Goal: Transaction & Acquisition: Subscribe to service/newsletter

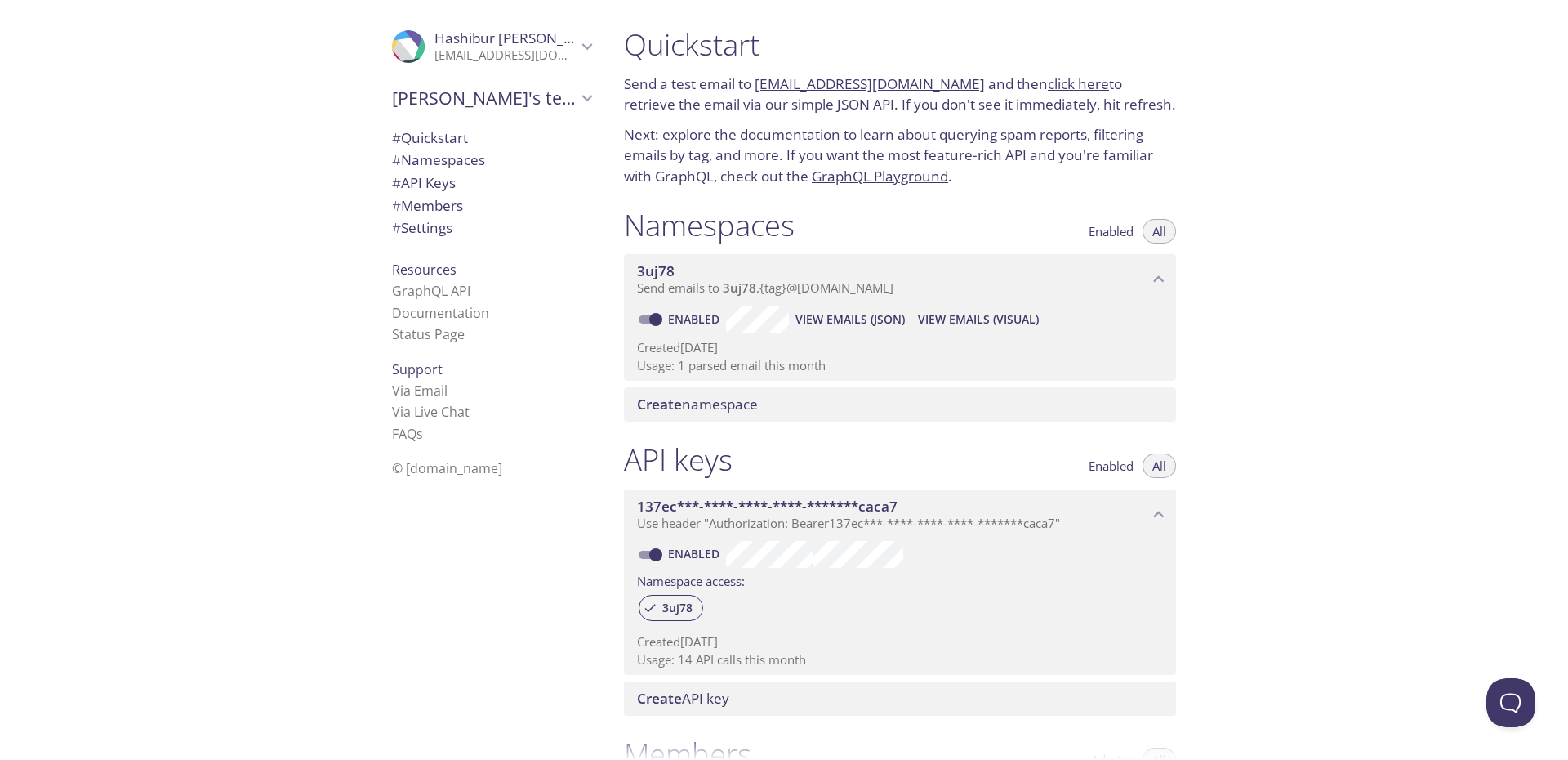
click at [435, 227] on span "# Settings" at bounding box center [422, 227] width 60 height 19
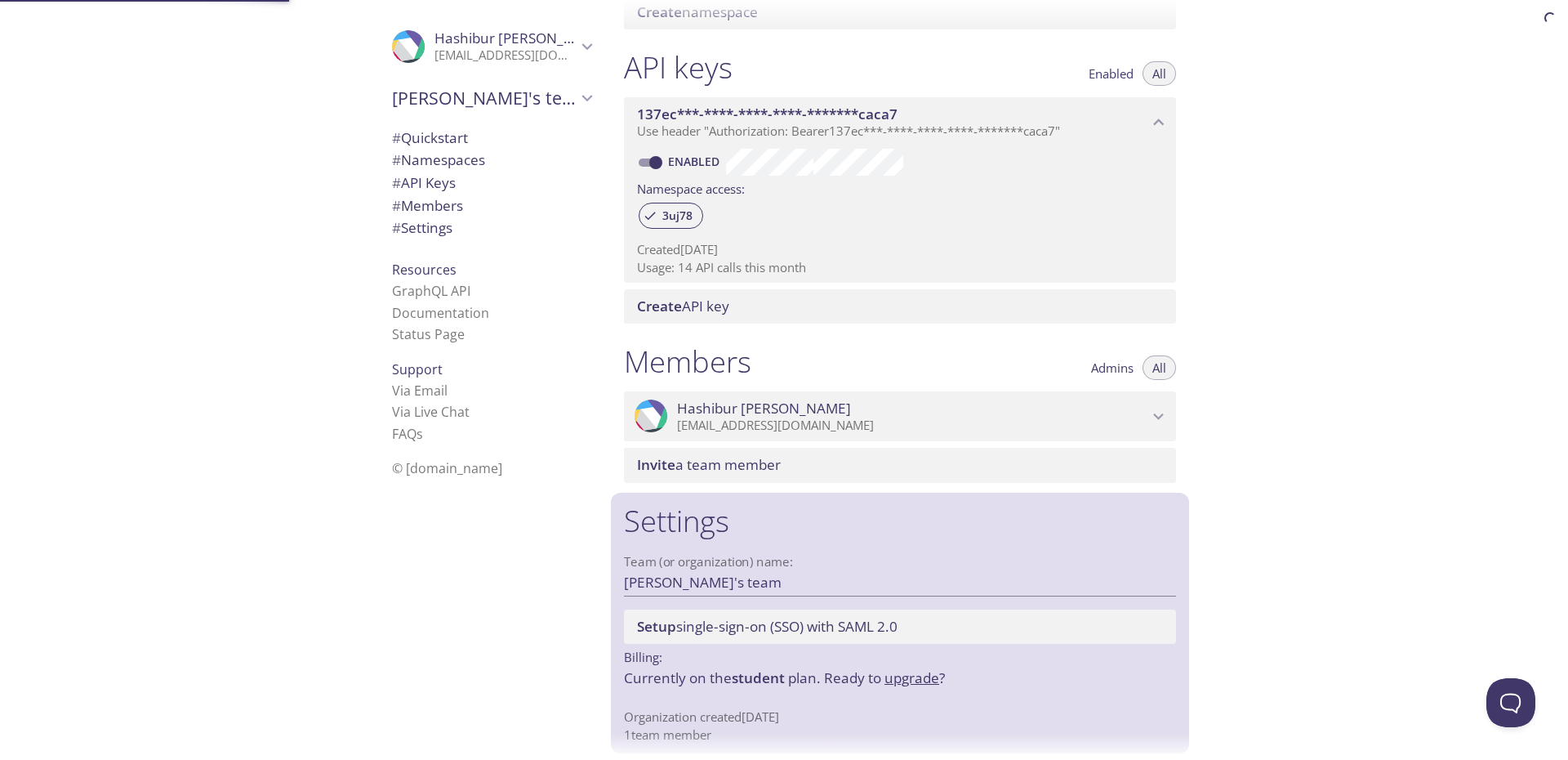
scroll to position [402, 0]
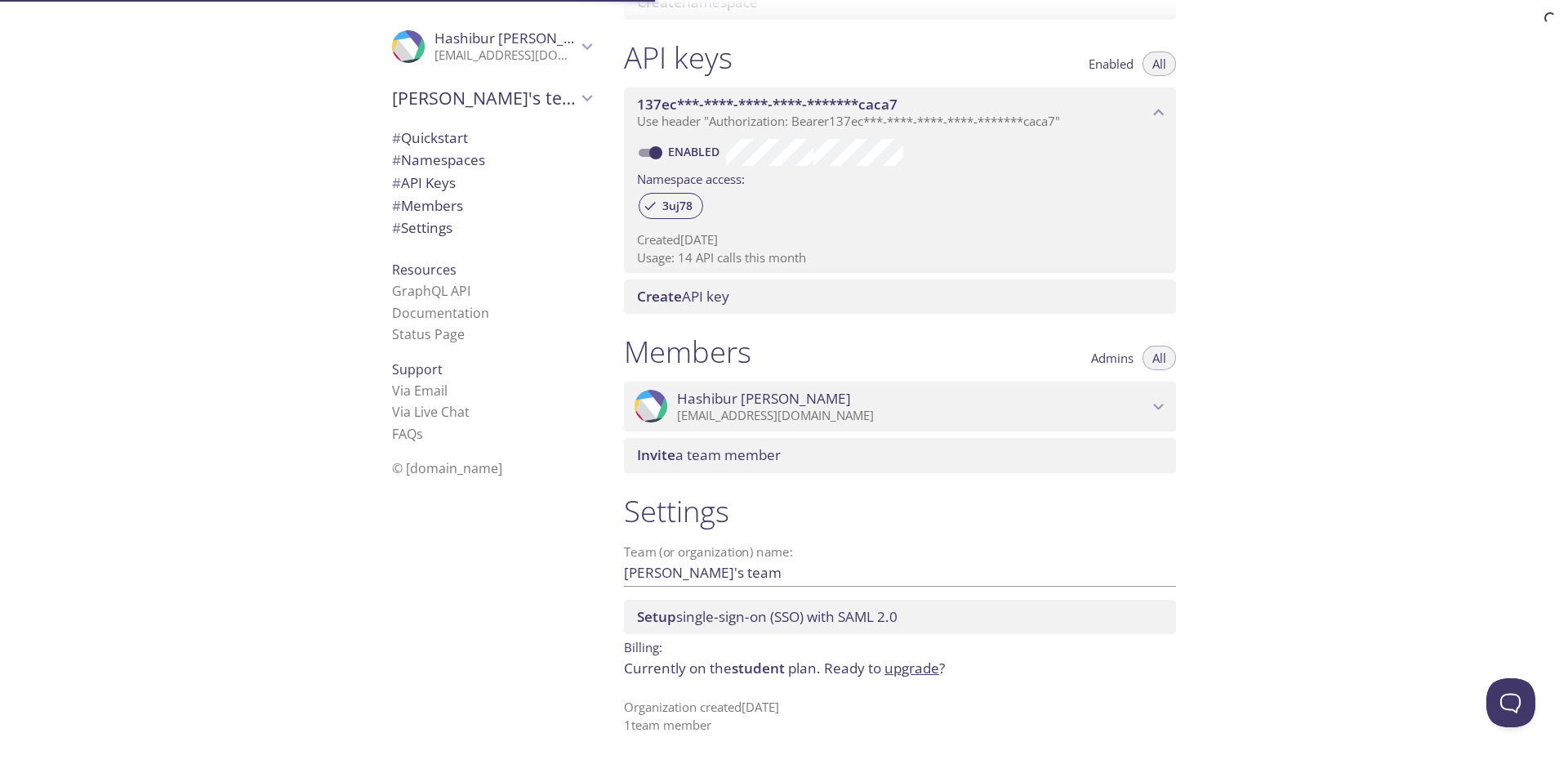
click at [429, 213] on span "# Members" at bounding box center [427, 205] width 71 height 19
click at [1065, 393] on span "[PERSON_NAME]" at bounding box center [912, 398] width 471 height 18
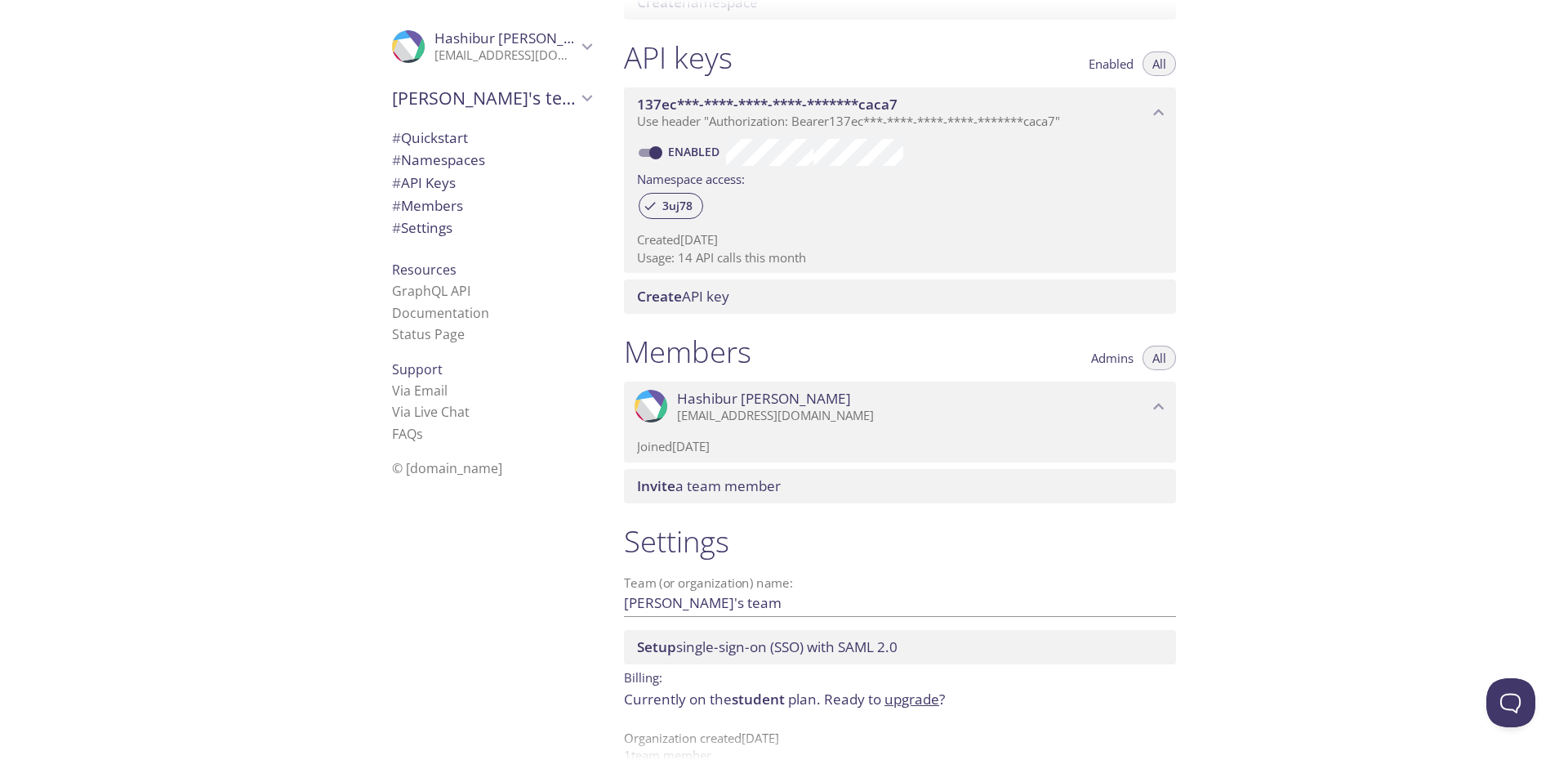
click at [1029, 392] on span "[PERSON_NAME]" at bounding box center [912, 398] width 471 height 18
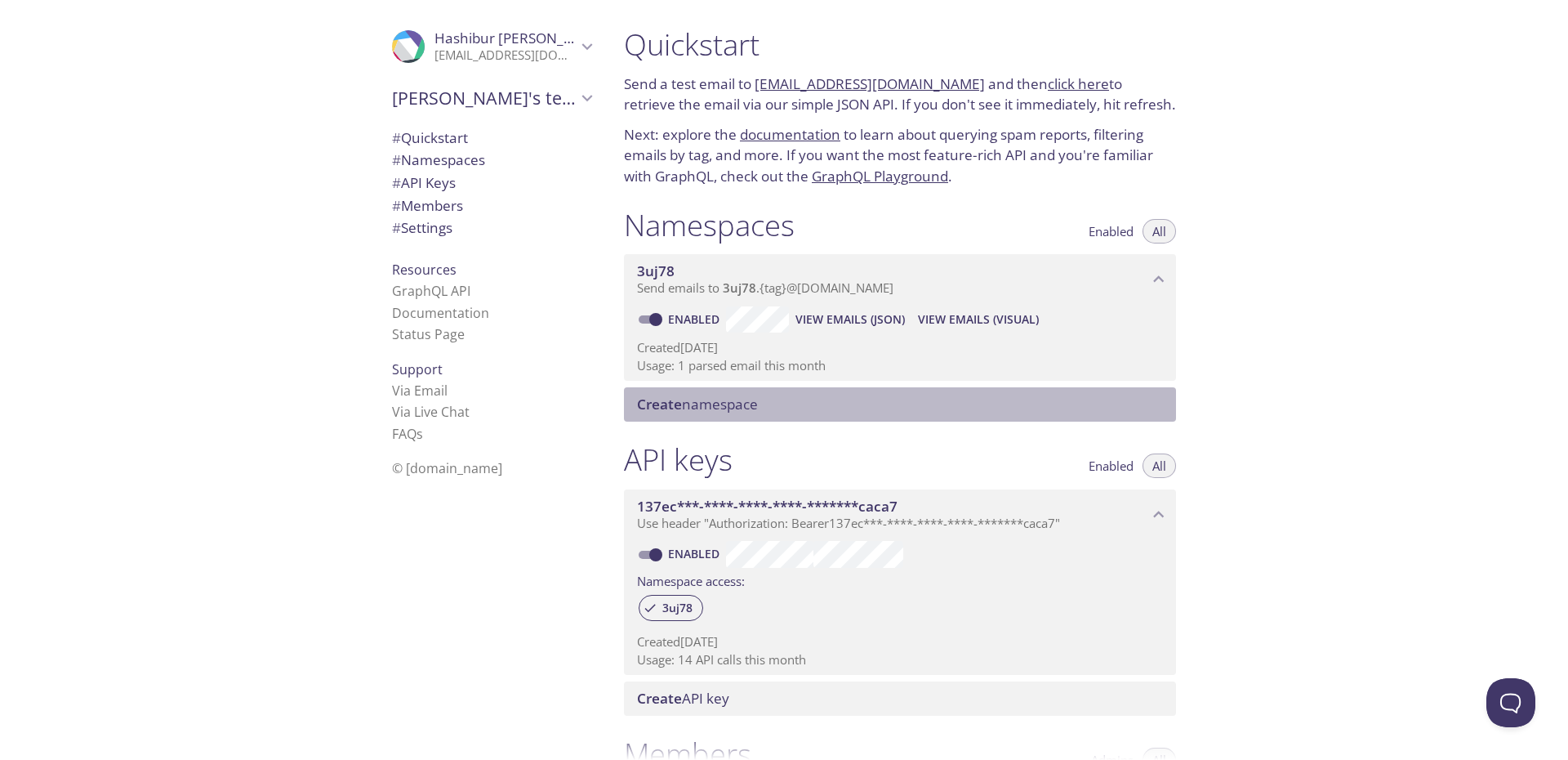
click at [877, 398] on span "Create namespace" at bounding box center [903, 404] width 532 height 18
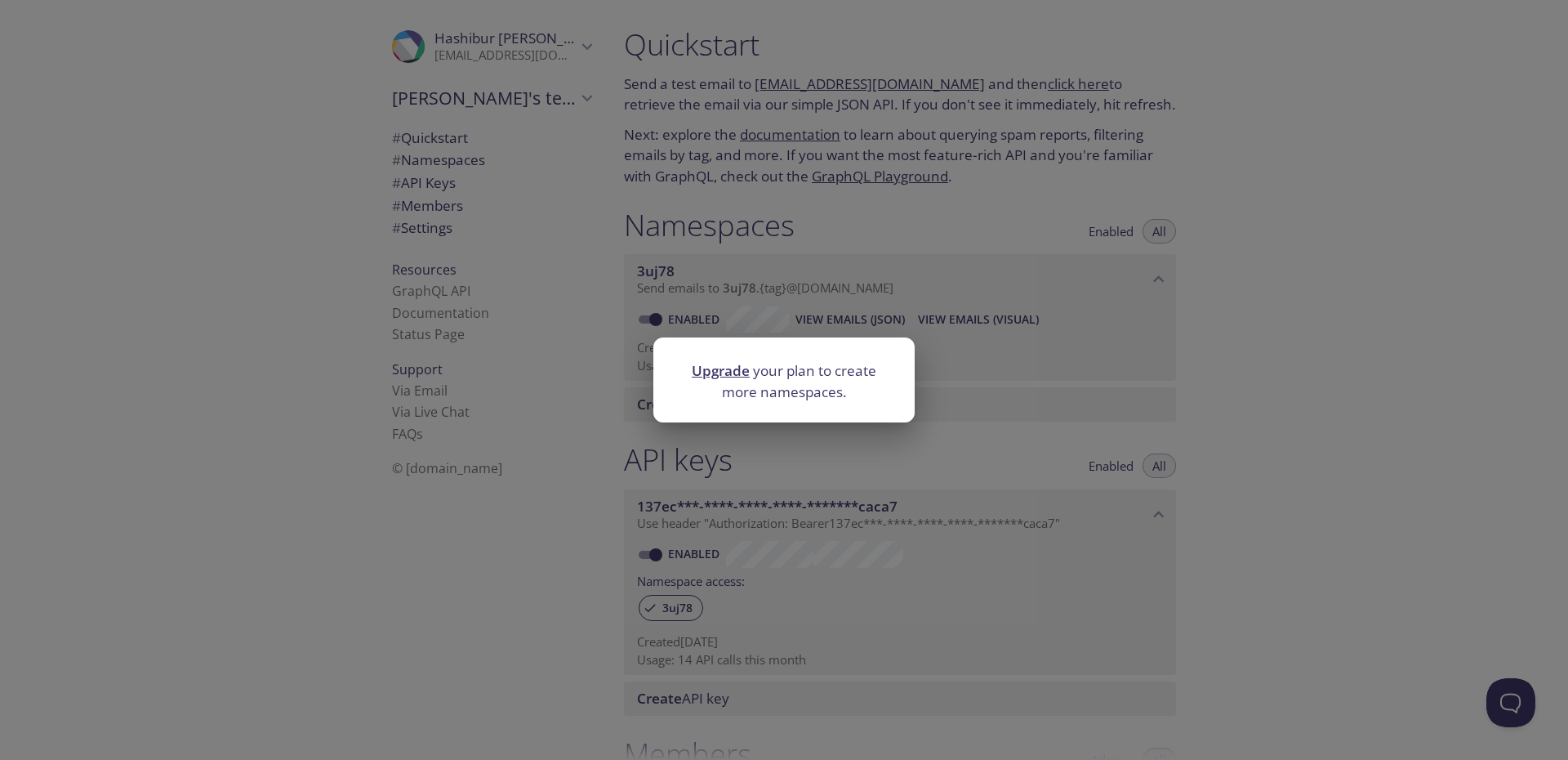
click at [716, 362] on link "Upgrade" at bounding box center [720, 370] width 58 height 19
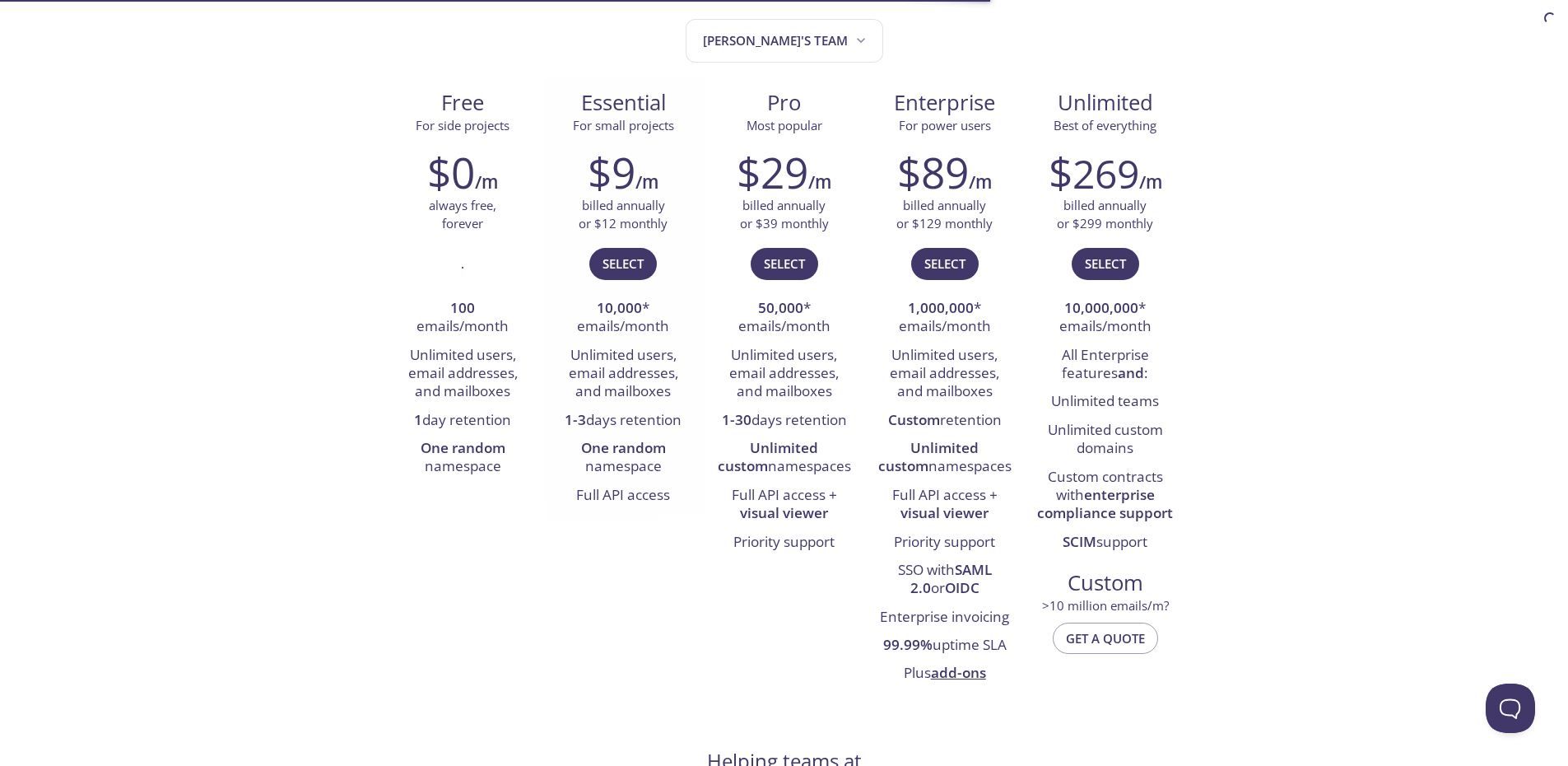
scroll to position [198, 0]
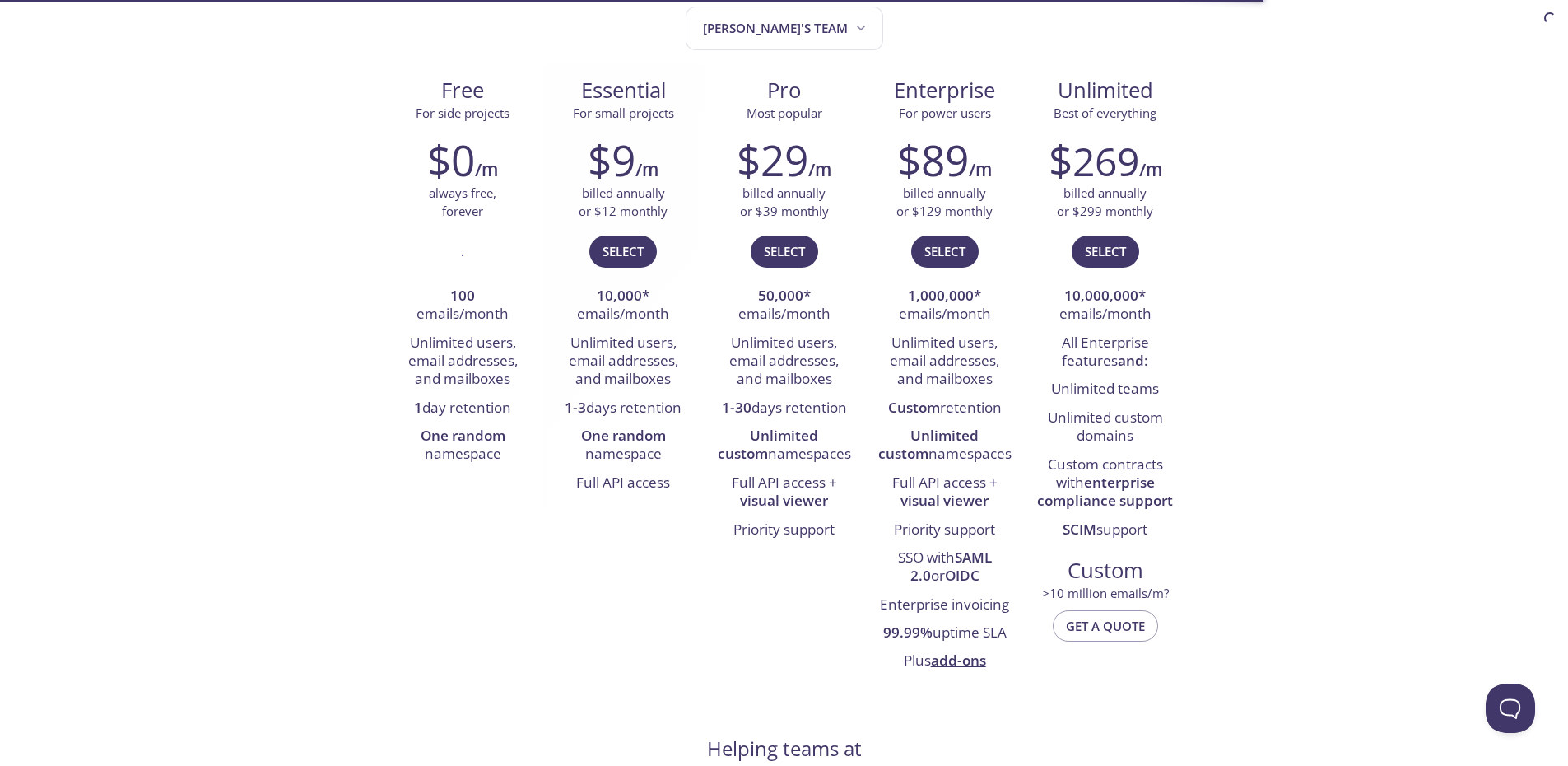
click at [590, 480] on li "Full API access" at bounding box center [623, 483] width 136 height 28
drag, startPoint x: 590, startPoint y: 480, endPoint x: 650, endPoint y: 487, distance: 60.4
click at [650, 487] on li "Full API access" at bounding box center [623, 483] width 136 height 28
drag, startPoint x: 621, startPoint y: 298, endPoint x: 647, endPoint y: 298, distance: 26.0
click at [647, 298] on li "10,000 * emails/month" at bounding box center [623, 306] width 136 height 47
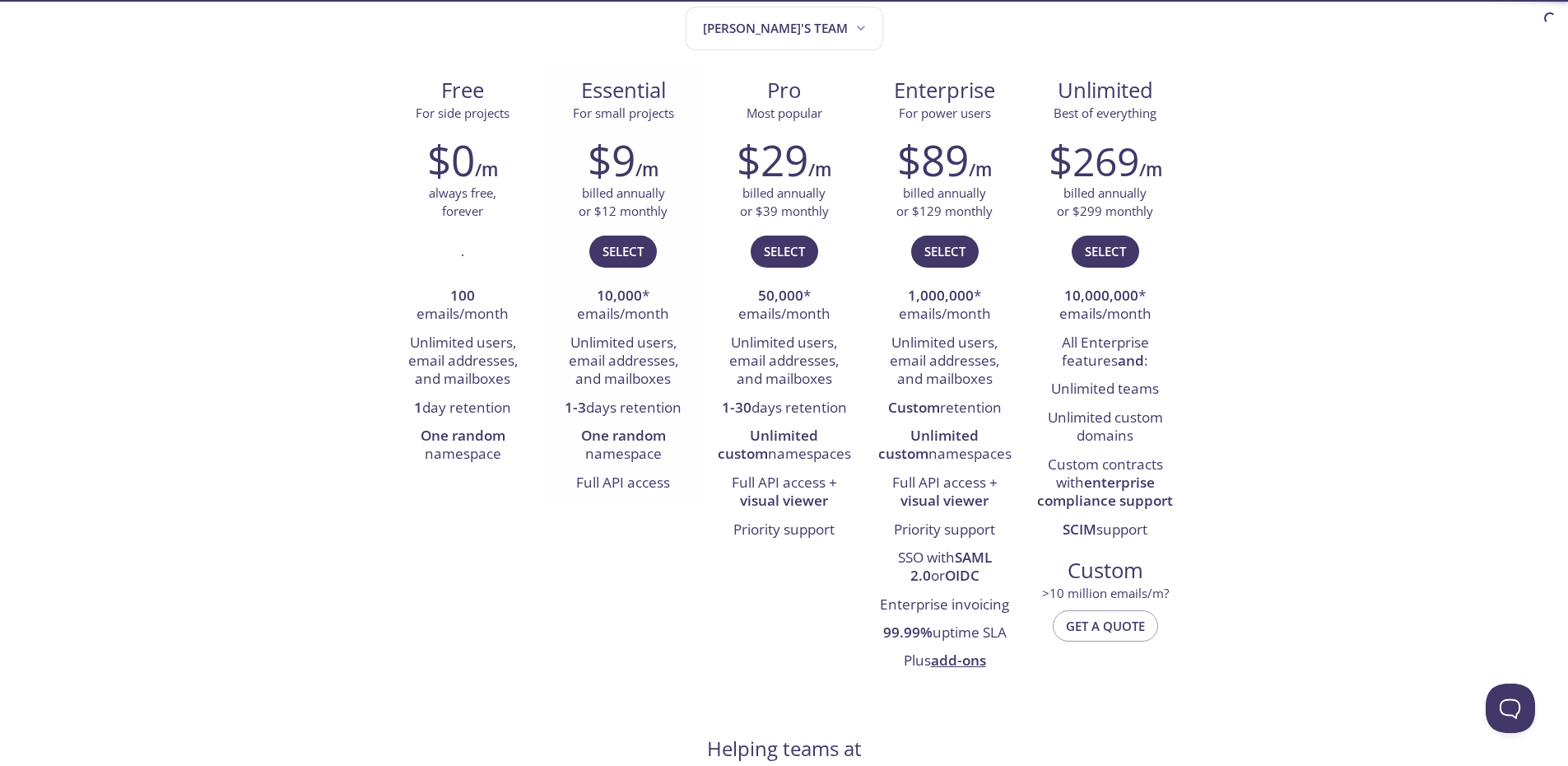
click at [636, 309] on li "10,000 * emails/month" at bounding box center [623, 306] width 136 height 47
drag, startPoint x: 636, startPoint y: 309, endPoint x: 610, endPoint y: 312, distance: 26.2
click at [610, 312] on li "10,000 * emails/month" at bounding box center [623, 306] width 136 height 47
click at [625, 342] on li "Unlimited users, email addresses, and mailboxes" at bounding box center [623, 362] width 136 height 65
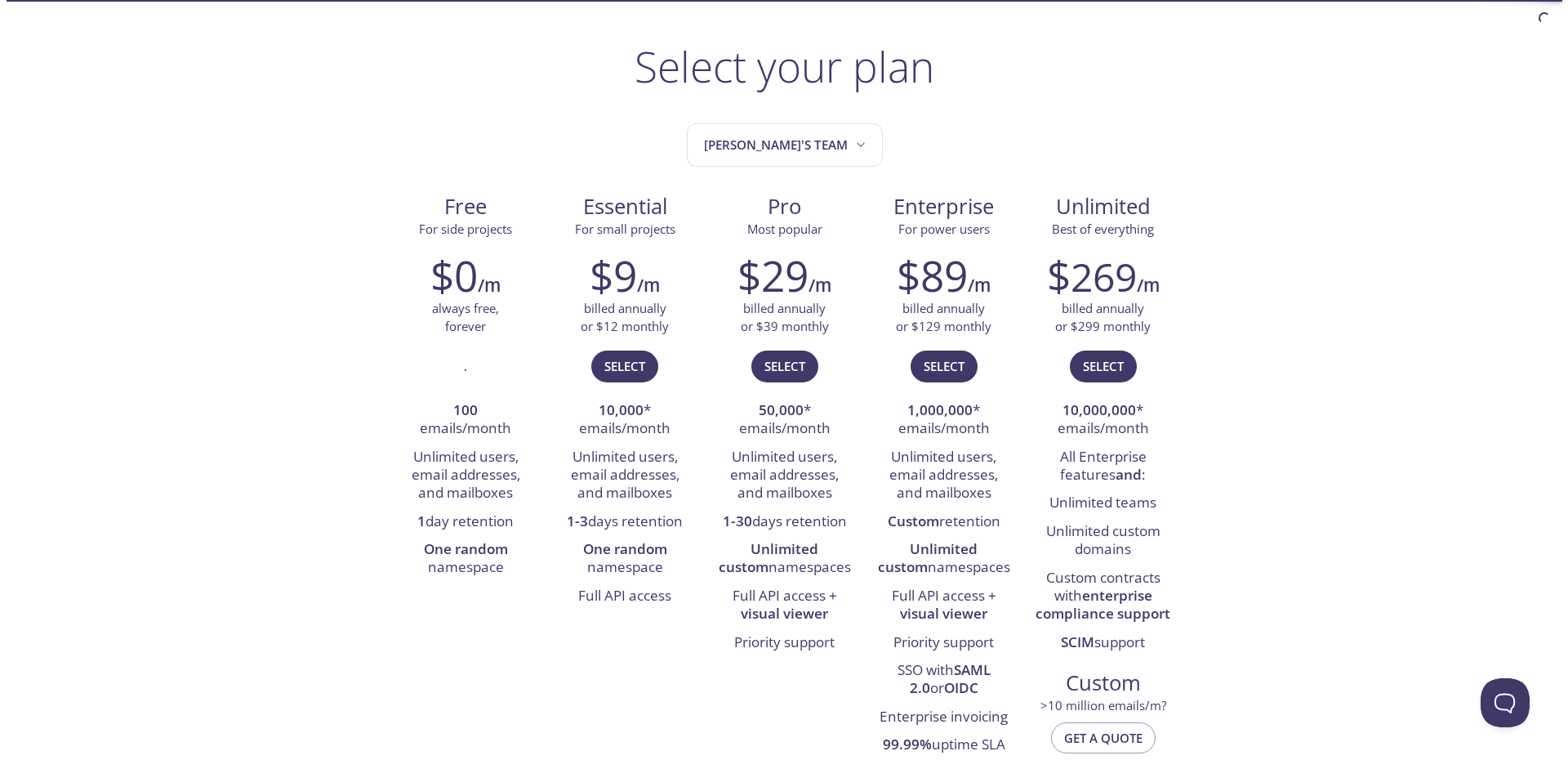
scroll to position [0, 0]
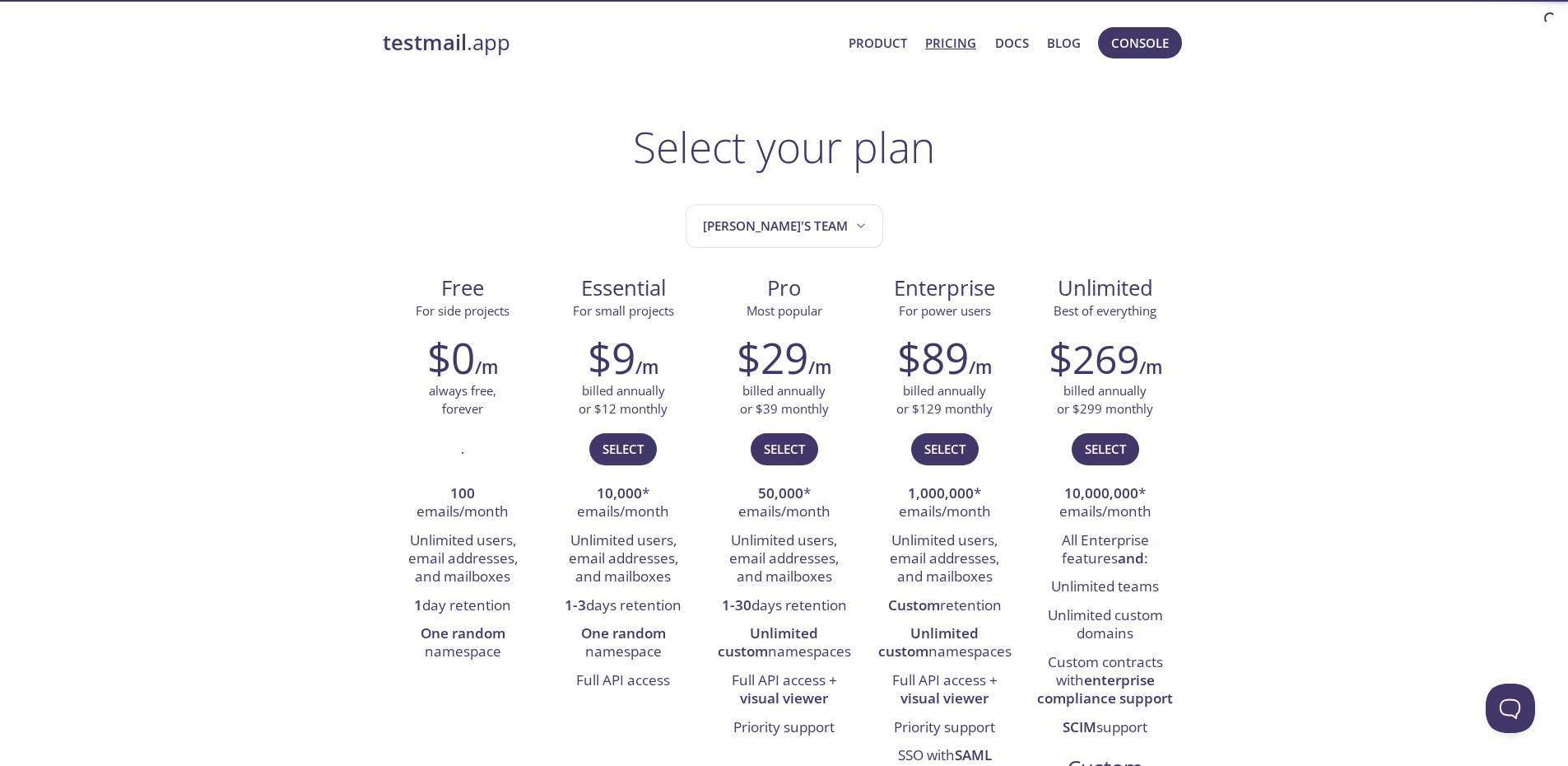
click at [485, 45] on link "testmail .app" at bounding box center [609, 42] width 453 height 28
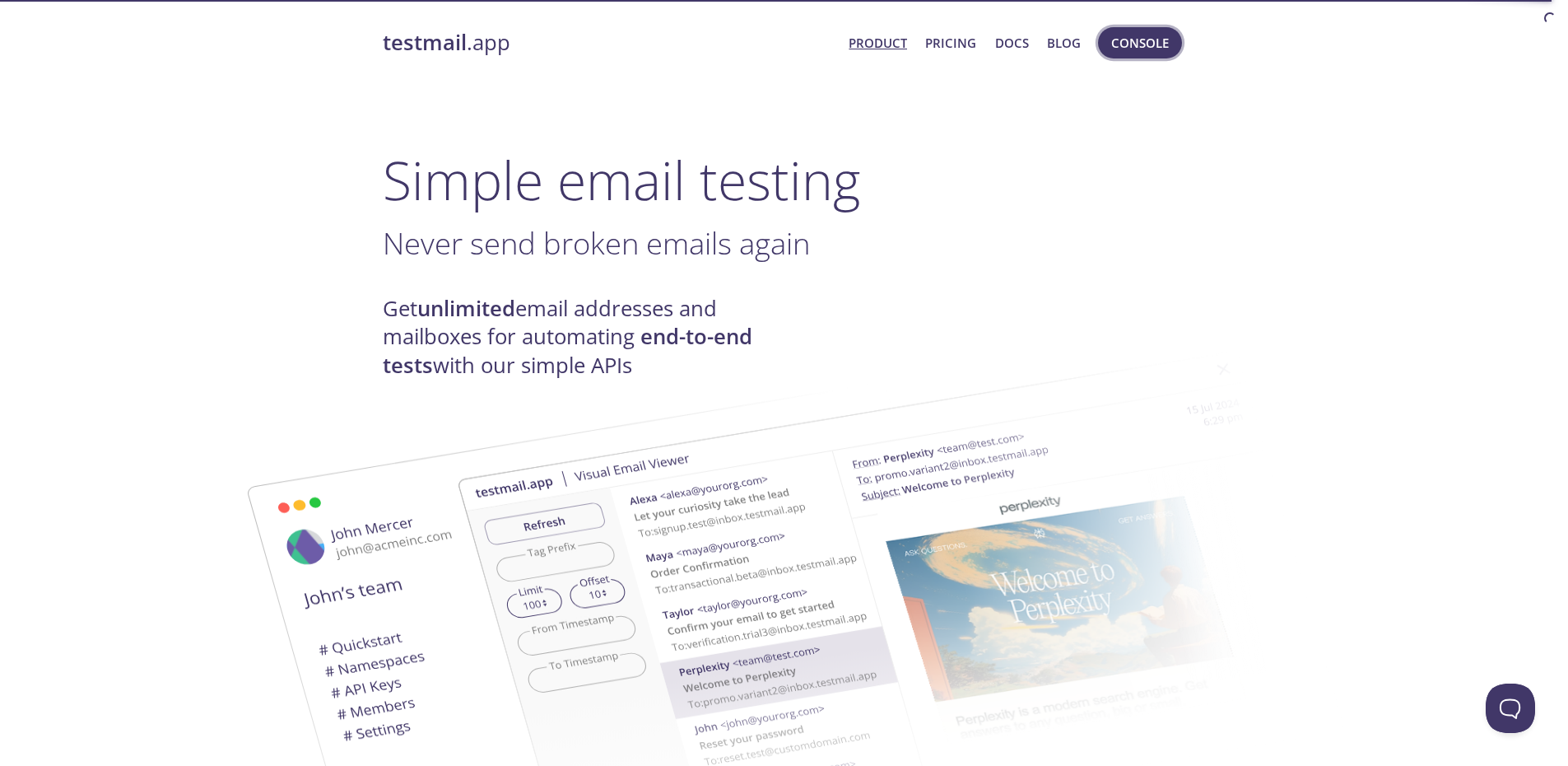
click at [1137, 47] on span "Console" at bounding box center [1140, 43] width 58 height 22
